Goal: Browse casually: Explore the website without a specific task or goal

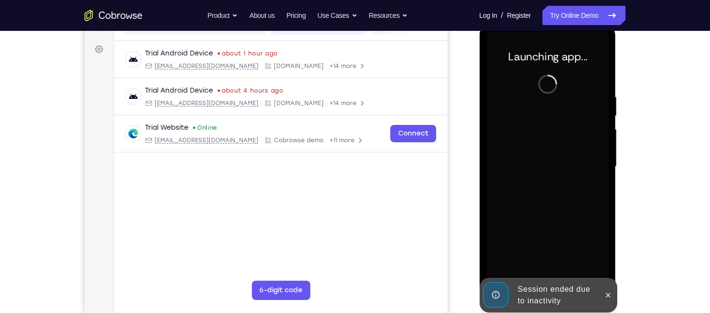
scroll to position [135, 0]
click at [608, 295] on icon at bounding box center [608, 296] width 8 height 8
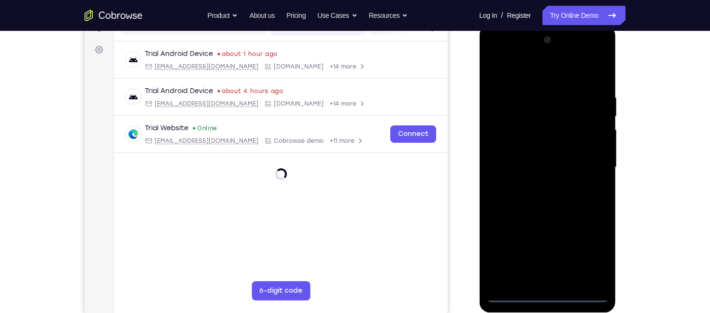
click at [548, 295] on div at bounding box center [547, 167] width 122 height 270
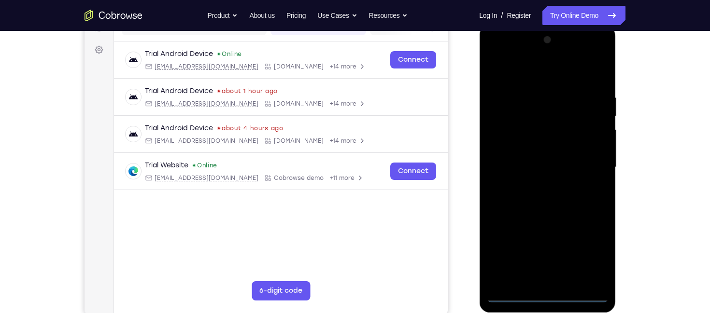
click at [591, 254] on div at bounding box center [547, 167] width 122 height 270
click at [535, 77] on div at bounding box center [547, 167] width 122 height 270
click at [583, 160] on div at bounding box center [547, 167] width 122 height 270
click at [535, 186] on div at bounding box center [547, 167] width 122 height 270
click at [538, 160] on div at bounding box center [547, 167] width 122 height 270
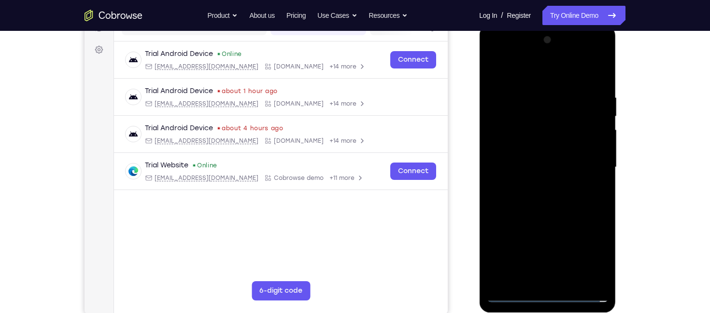
click at [541, 150] on div at bounding box center [547, 167] width 122 height 270
click at [545, 167] on div at bounding box center [547, 167] width 122 height 270
click at [546, 199] on div at bounding box center [547, 167] width 122 height 270
click at [591, 68] on div at bounding box center [547, 167] width 122 height 270
click at [596, 76] on div at bounding box center [547, 167] width 122 height 270
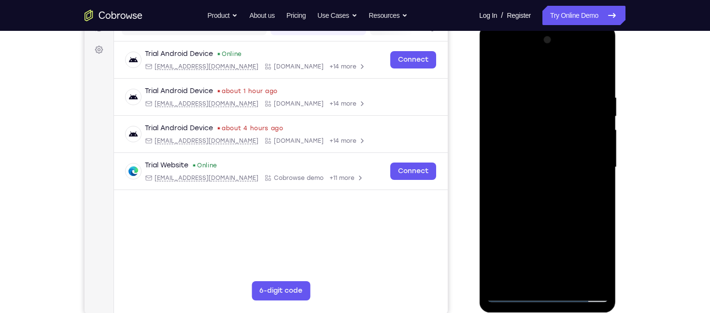
click at [571, 173] on div at bounding box center [547, 167] width 122 height 270
click at [596, 200] on div at bounding box center [547, 167] width 122 height 270
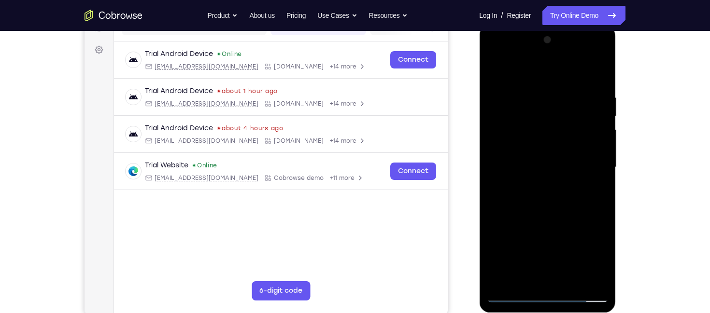
click at [596, 200] on div at bounding box center [547, 167] width 122 height 270
click at [534, 96] on div at bounding box center [547, 167] width 122 height 270
click at [591, 98] on div at bounding box center [547, 167] width 122 height 270
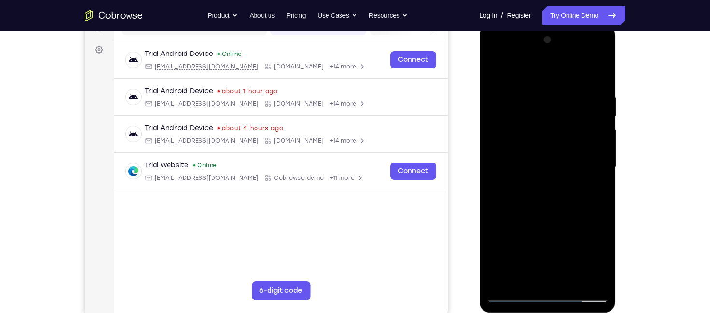
click at [595, 69] on div at bounding box center [547, 167] width 122 height 270
click at [569, 279] on div at bounding box center [547, 167] width 122 height 270
click at [546, 216] on div at bounding box center [547, 167] width 122 height 270
click at [503, 107] on div at bounding box center [547, 167] width 122 height 270
click at [502, 101] on div at bounding box center [547, 167] width 122 height 270
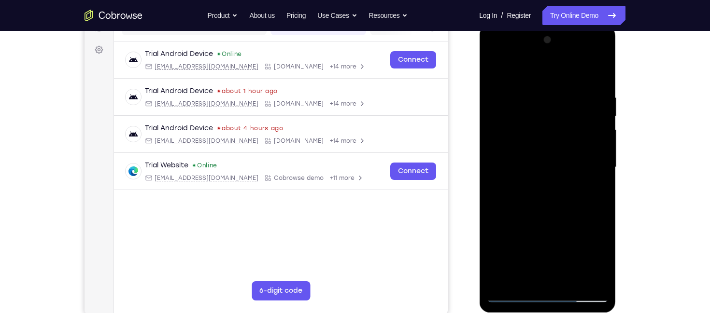
click at [546, 107] on div at bounding box center [547, 167] width 122 height 270
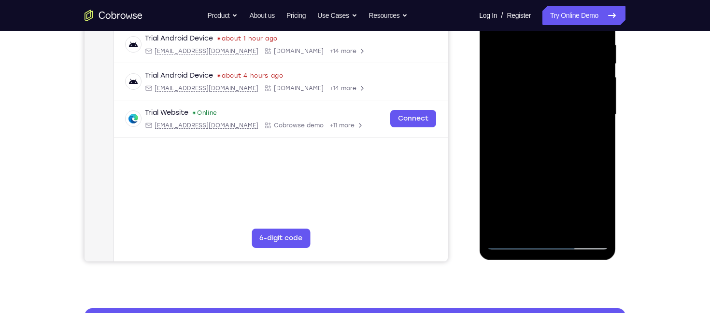
scroll to position [188, 0]
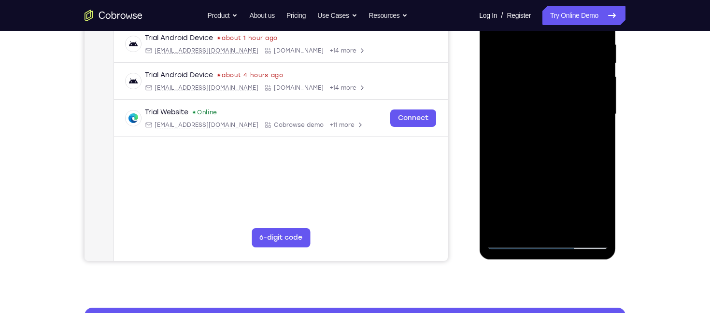
click at [522, 224] on div at bounding box center [547, 114] width 122 height 270
drag, startPoint x: 548, startPoint y: 198, endPoint x: 556, endPoint y: 148, distance: 50.4
click at [556, 148] on div at bounding box center [547, 114] width 122 height 270
drag, startPoint x: 548, startPoint y: 192, endPoint x: 556, endPoint y: 145, distance: 47.6
click at [556, 145] on div at bounding box center [547, 114] width 122 height 270
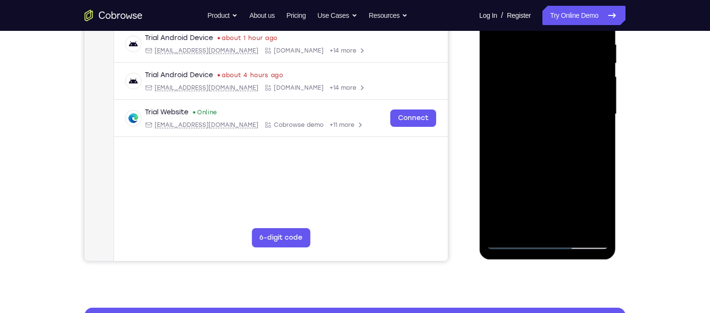
drag, startPoint x: 550, startPoint y: 210, endPoint x: 560, endPoint y: 134, distance: 76.0
click at [560, 134] on div at bounding box center [547, 114] width 122 height 270
drag, startPoint x: 548, startPoint y: 207, endPoint x: 558, endPoint y: 113, distance: 94.2
click at [558, 113] on div at bounding box center [547, 114] width 122 height 270
drag, startPoint x: 546, startPoint y: 194, endPoint x: 556, endPoint y: 103, distance: 91.4
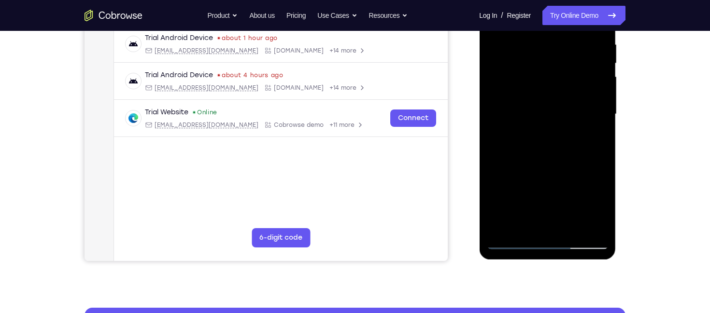
click at [556, 103] on div at bounding box center [547, 114] width 122 height 270
click at [577, 216] on div at bounding box center [547, 114] width 122 height 270
click at [571, 104] on div at bounding box center [547, 114] width 122 height 270
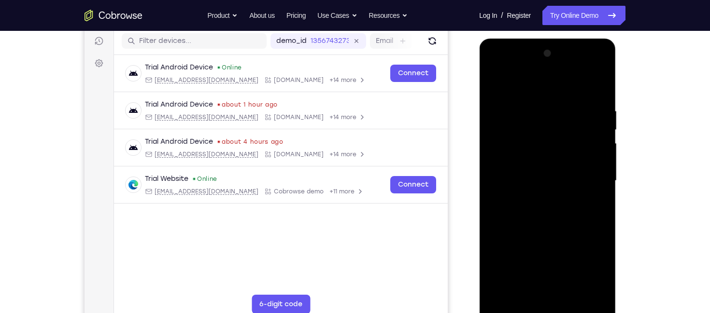
scroll to position [120, 0]
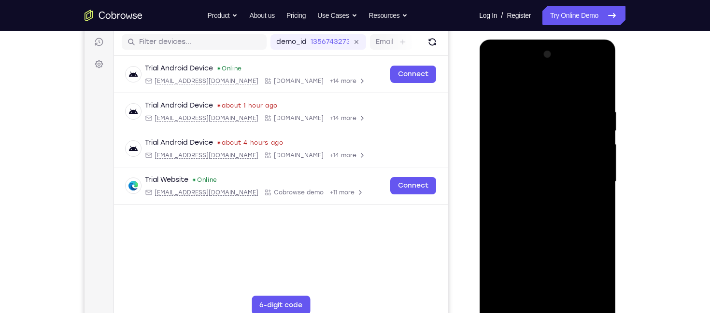
click at [594, 87] on div at bounding box center [547, 182] width 122 height 270
click at [495, 87] on div at bounding box center [547, 182] width 122 height 270
